Goal: Task Accomplishment & Management: Manage account settings

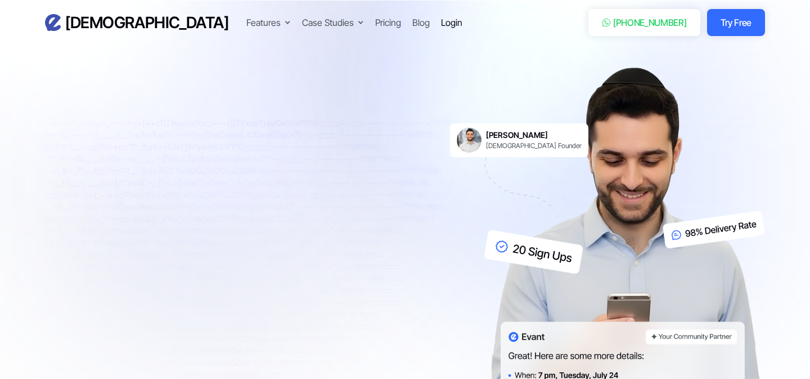
click at [441, 23] on div "Login" at bounding box center [451, 23] width 21 height 14
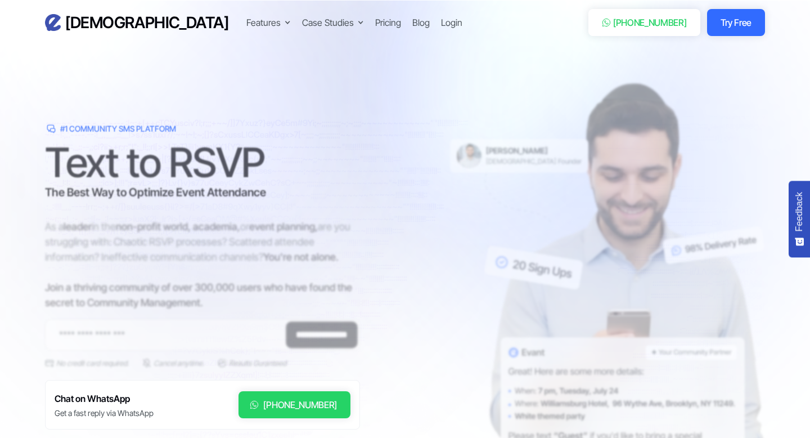
click at [317, 33] on div "Evant Features Text-to-RSVP & Event Check-In Targeted Messaging & Scheduled Sen…" at bounding box center [405, 22] width 720 height 27
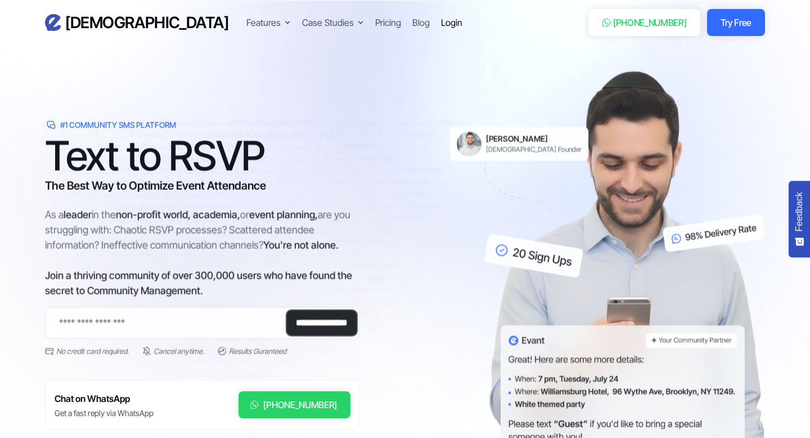
click at [441, 26] on div "Login" at bounding box center [451, 23] width 21 height 14
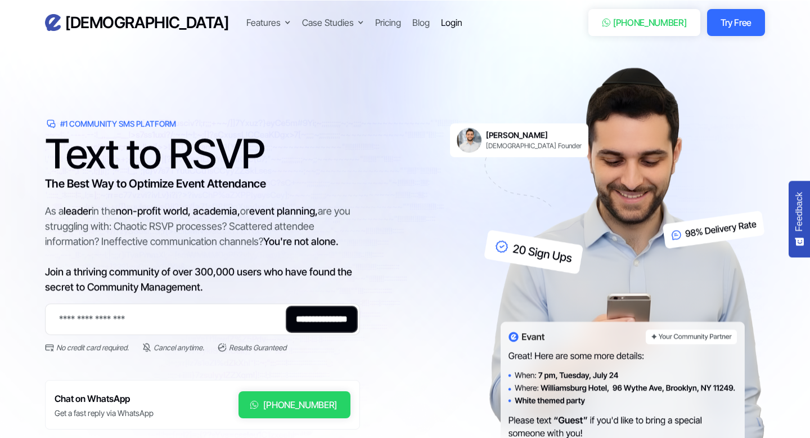
click at [441, 26] on div "Login" at bounding box center [451, 23] width 21 height 14
